Goal: Share content: Share content

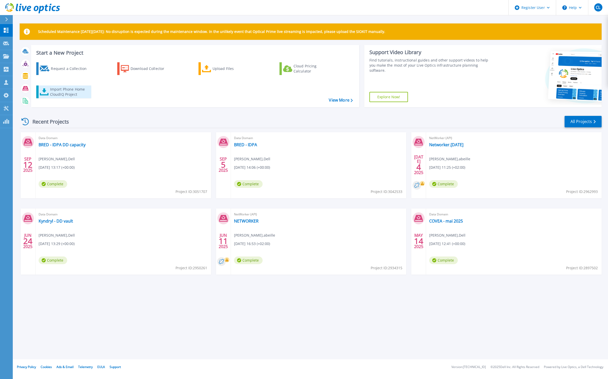
click at [55, 88] on div "Import Phone Home CloudIQ Project" at bounding box center [70, 92] width 40 height 10
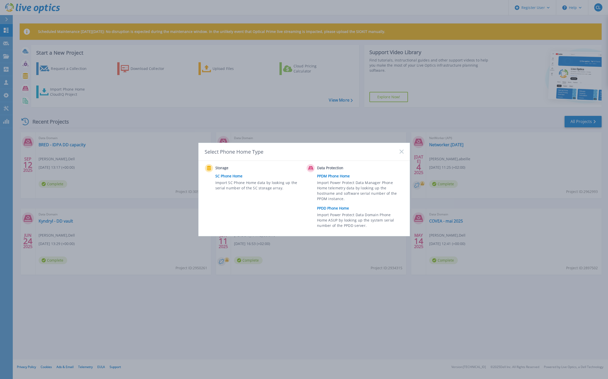
click at [332, 212] on span "Import Power Protect Data Domain Phone Home ASUP by looking up the system seria…" at bounding box center [359, 221] width 85 height 18
click at [331, 209] on link "PPDD Phone Home" at bounding box center [361, 208] width 89 height 8
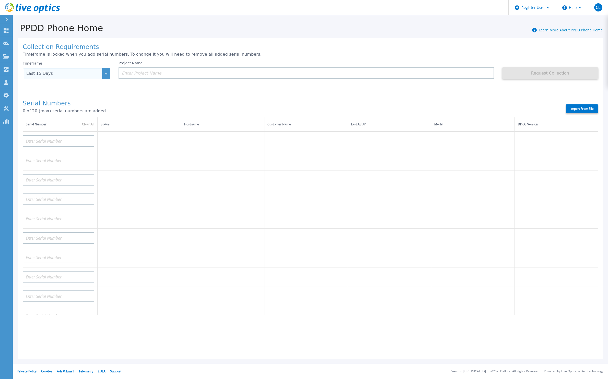
click at [106, 74] on div "Last 15 Days" at bounding box center [67, 73] width 88 height 11
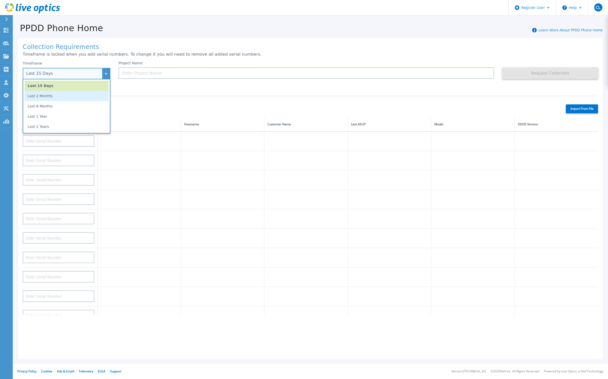
click at [101, 96] on li "Last 2 Months" at bounding box center [67, 96] width 84 height 10
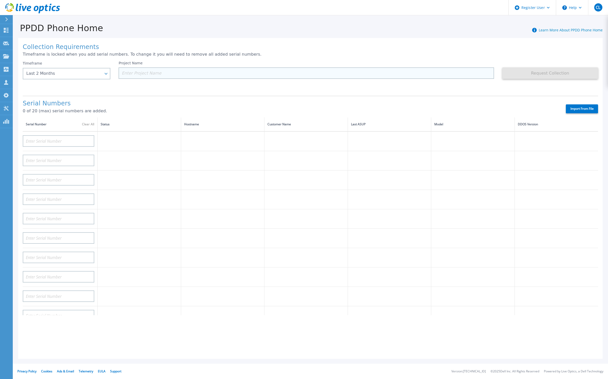
click at [137, 75] on input at bounding box center [305, 72] width 375 height 11
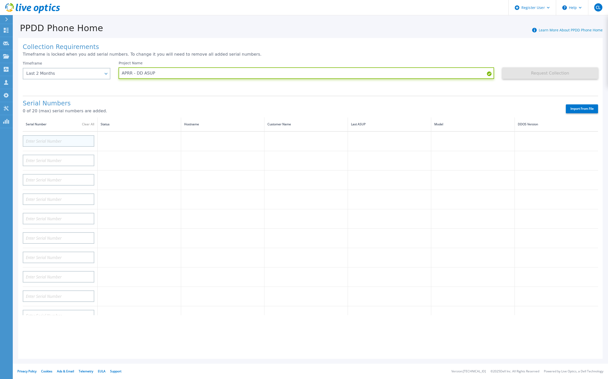
type input "APRR - DD ASUP"
click at [58, 137] on input at bounding box center [58, 140] width 71 height 11
click at [60, 137] on input at bounding box center [58, 140] width 71 height 11
paste input "CRK00230503497"
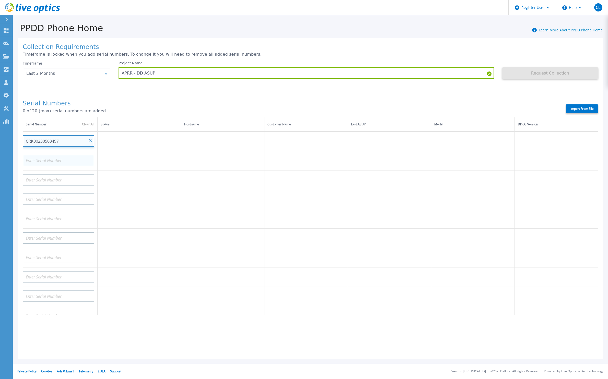
type input "CRK00230503497"
click at [60, 156] on input at bounding box center [58, 160] width 71 height 11
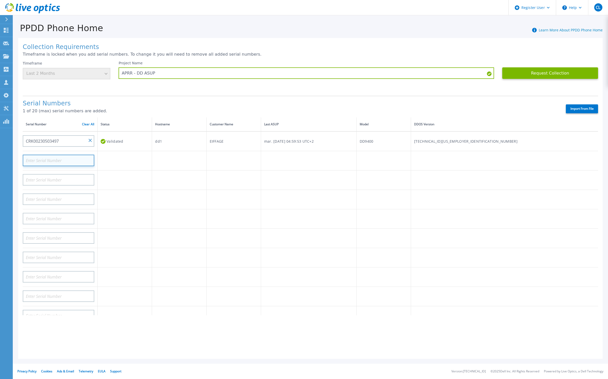
click at [67, 155] on input at bounding box center [58, 160] width 71 height 11
paste input "CRK00230503392"
type input "CRK00230503392"
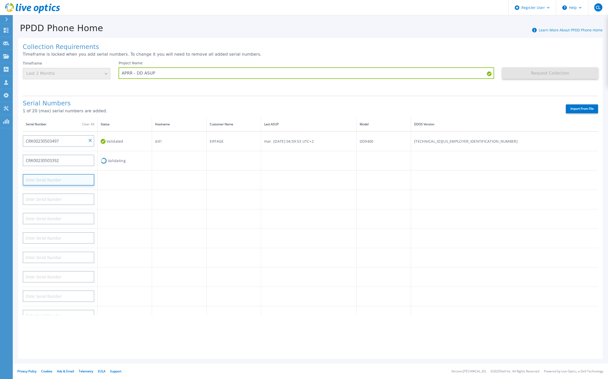
click at [78, 175] on input at bounding box center [58, 179] width 71 height 11
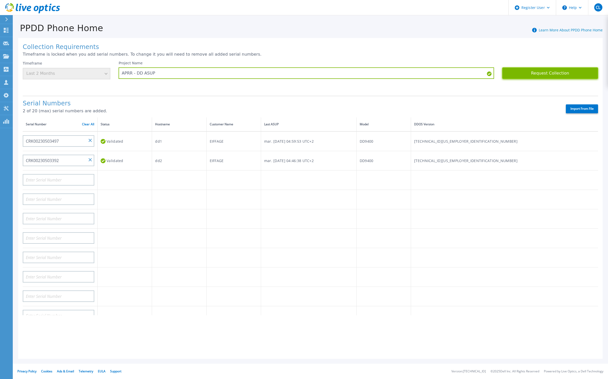
click at [527, 75] on button "Request Collection" at bounding box center [550, 72] width 96 height 11
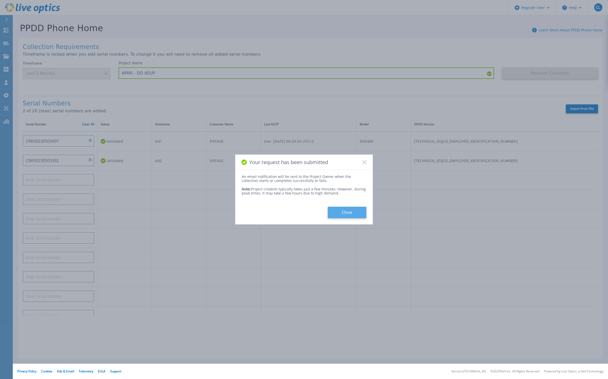
click at [347, 213] on button "Close" at bounding box center [346, 212] width 39 height 11
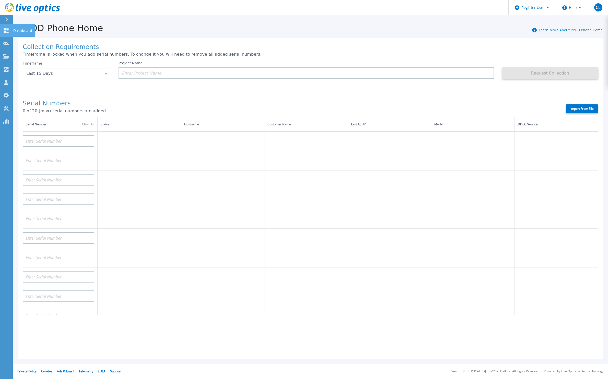
click at [22, 30] on p "Dashboard" at bounding box center [22, 30] width 19 height 13
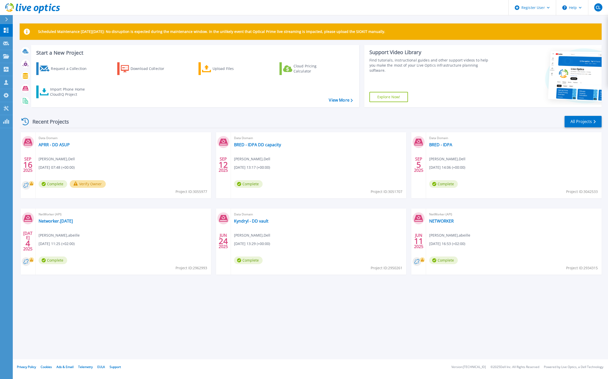
click at [85, 186] on button "Verify Owner" at bounding box center [88, 184] width 36 height 8
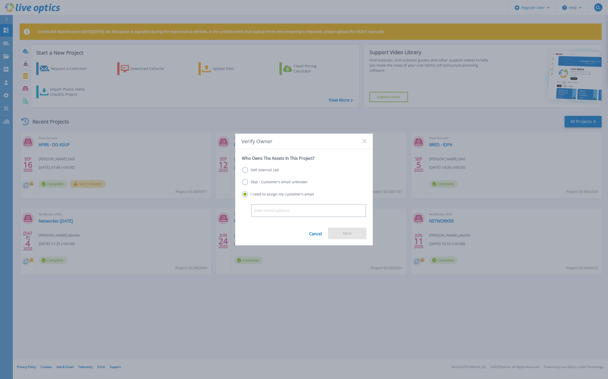
click at [257, 171] on label "Dell Internal Lab" at bounding box center [260, 170] width 37 height 6
click at [0, 0] on input "Dell Internal Lab" at bounding box center [0, 0] width 0 height 0
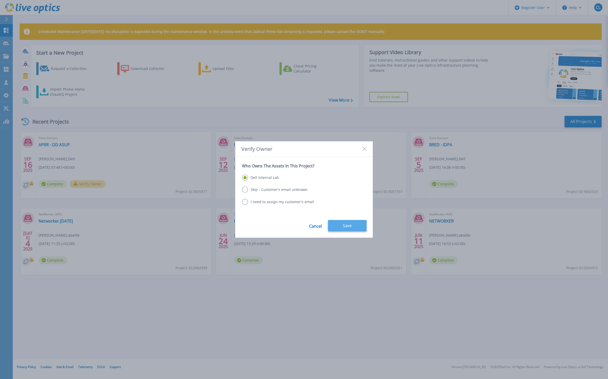
click at [337, 226] on button "Save" at bounding box center [347, 225] width 39 height 11
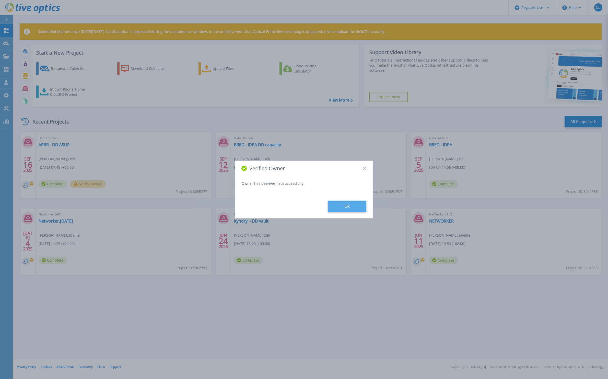
click at [338, 211] on button "Ok" at bounding box center [346, 206] width 39 height 11
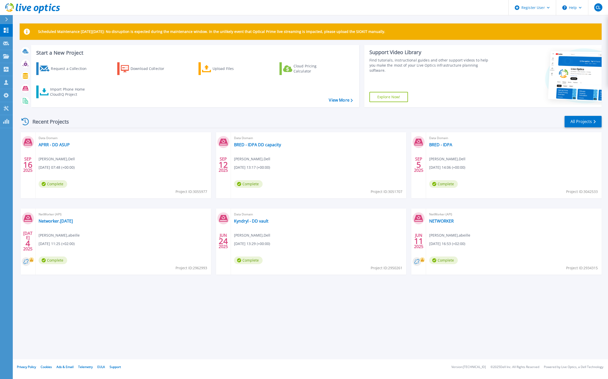
click at [58, 183] on span "Complete" at bounding box center [53, 184] width 29 height 8
click at [54, 185] on span "Complete" at bounding box center [53, 184] width 29 height 8
click at [59, 144] on link "APRR - DD ASUP" at bounding box center [54, 144] width 31 height 5
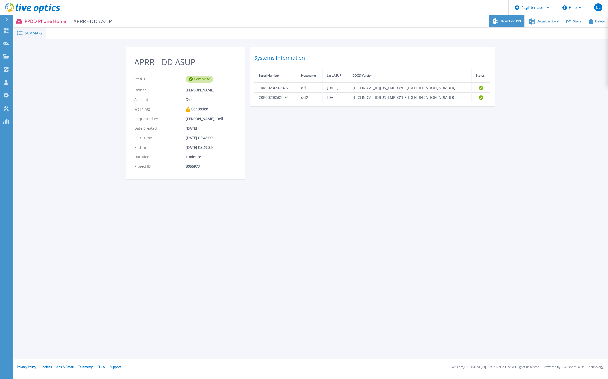
click at [517, 20] on span "Download PPT" at bounding box center [511, 21] width 20 height 3
click at [541, 23] on span "Download Excel" at bounding box center [547, 21] width 22 height 3
click at [293, 166] on div "APRR - DD ASUP Status Complete Owner [PERSON_NAME] Account Dell Warnings 0 dete…" at bounding box center [310, 116] width 369 height 138
click at [574, 20] on span "Share" at bounding box center [577, 21] width 8 height 3
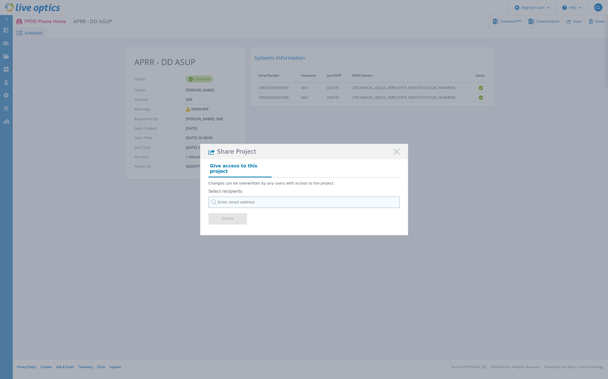
click at [336, 198] on input "text" at bounding box center [303, 202] width 191 height 11
type input "l"
click at [320, 227] on div "Give access to this project Changes can be overwritten by any users with access…" at bounding box center [304, 194] width 208 height 71
click at [395, 154] on rect at bounding box center [396, 152] width 7 height 7
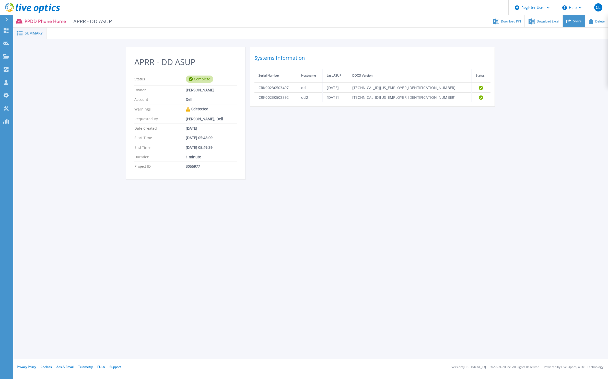
click at [570, 21] on icon at bounding box center [568, 21] width 5 height 5
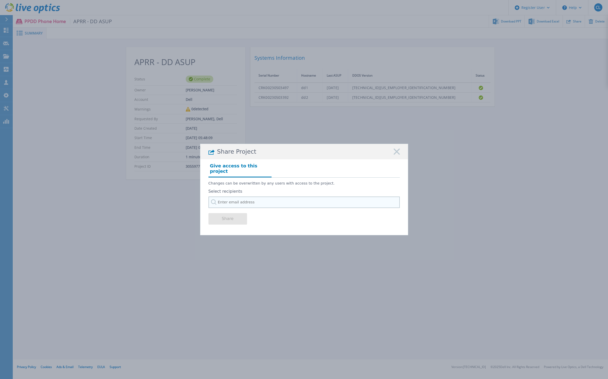
click at [271, 201] on input "text" at bounding box center [303, 202] width 191 height 11
type input "laig"
click at [395, 152] on rect at bounding box center [396, 152] width 7 height 7
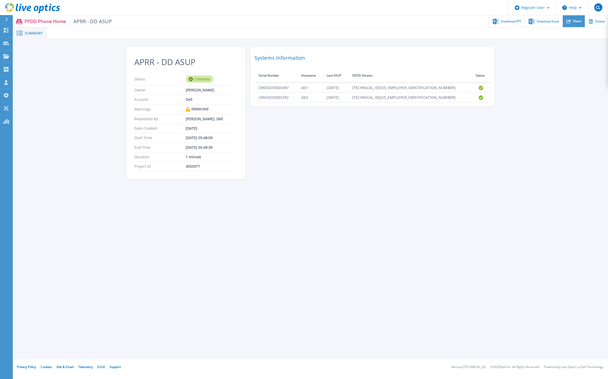
click at [576, 22] on span "Share" at bounding box center [577, 21] width 8 height 3
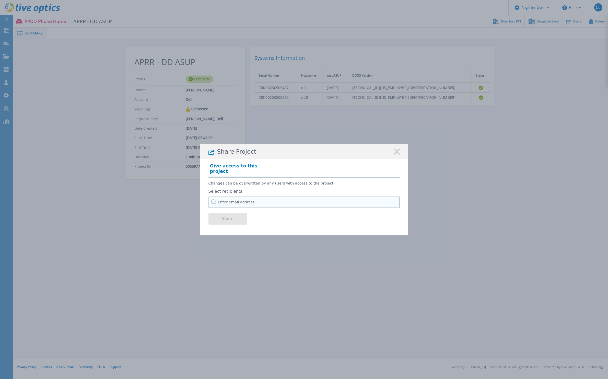
click at [287, 199] on input "text" at bounding box center [303, 202] width 191 height 11
paste input "Lagarde, Pauline <Pauline.Lagarde@dell.com>"
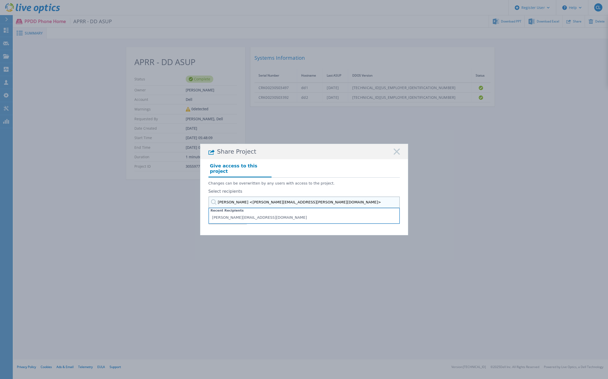
click at [247, 199] on input "Lagarde, Pauline <Pauline.Lagarde@dell.com>" at bounding box center [303, 202] width 191 height 11
click at [273, 200] on input "Pauline.Lagarde@dell.com>" at bounding box center [303, 202] width 191 height 11
click at [273, 199] on input "Pauline.Lagarde@dell.com>" at bounding box center [303, 202] width 191 height 11
click at [271, 199] on input "Pauline.Lagarde@dell.com>" at bounding box center [303, 202] width 191 height 11
type input "Pauline.Lagarde@dell.com"
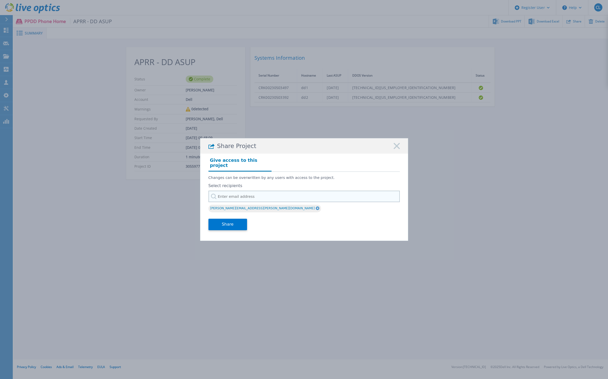
click at [232, 193] on input "text" at bounding box center [303, 196] width 191 height 11
type input "l"
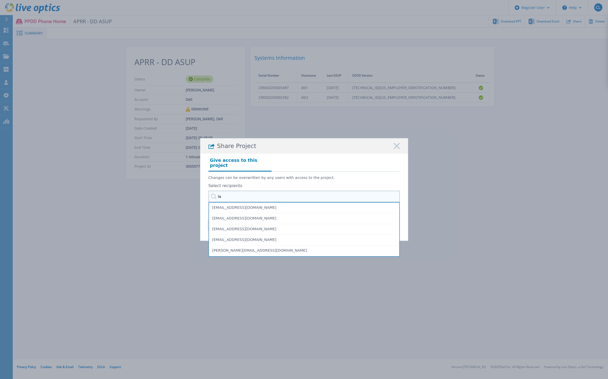
type input "l"
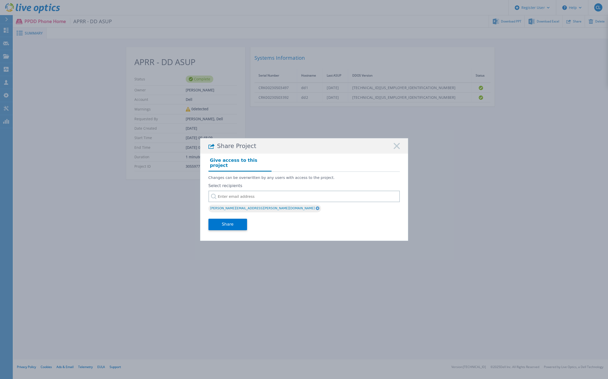
click at [202, 210] on div "Give access to this project Changes can be overwritten by any users with access…" at bounding box center [304, 195] width 208 height 83
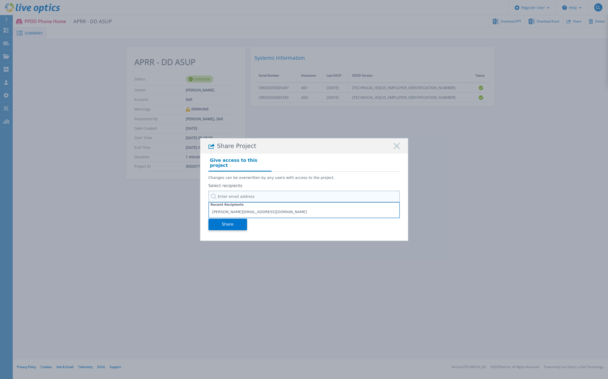
click at [225, 194] on input "text" at bounding box center [303, 196] width 191 height 11
type input "pauline.lag"
click at [262, 221] on div "Share" at bounding box center [303, 224] width 191 height 20
click at [233, 193] on input "text" at bounding box center [303, 196] width 191 height 11
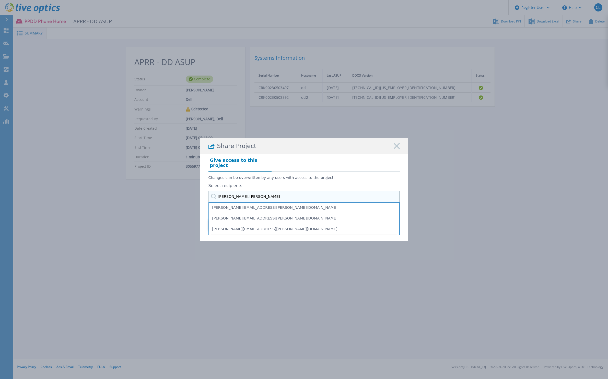
type input "kevin.laig"
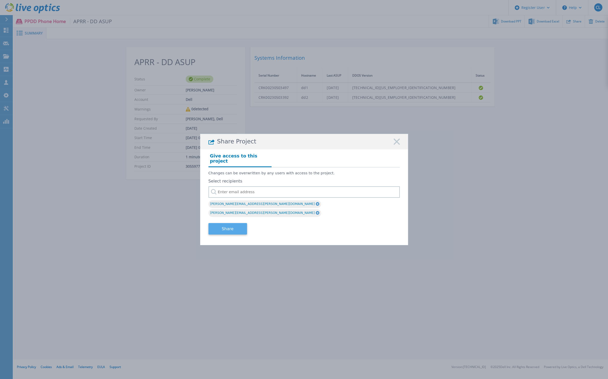
click at [233, 223] on button "Share" at bounding box center [227, 228] width 39 height 11
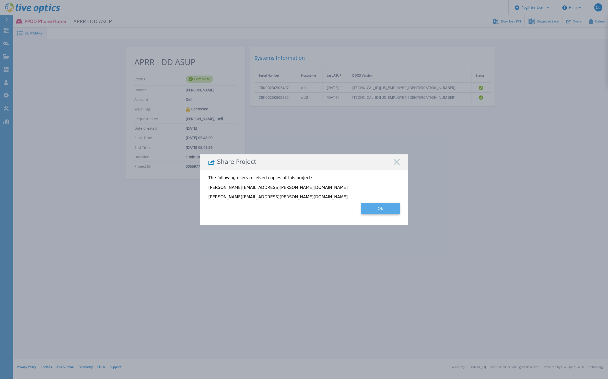
click at [377, 207] on button "Ok" at bounding box center [380, 208] width 39 height 11
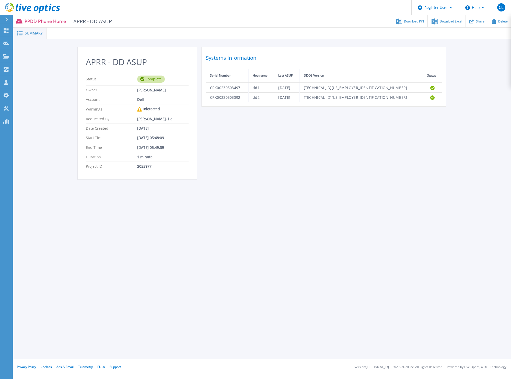
click at [57, 359] on html "Register User Help CL Utilisateur Dell Christophe Langard Christophe.Langard@de…" at bounding box center [255, 179] width 511 height 359
click at [495, 75] on div "APRR - DD ASUP Status Complete Owner Christophe Langard Account Dell Warnings 0…" at bounding box center [262, 116] width 497 height 154
click at [24, 30] on p "Dashboard" at bounding box center [22, 30] width 19 height 13
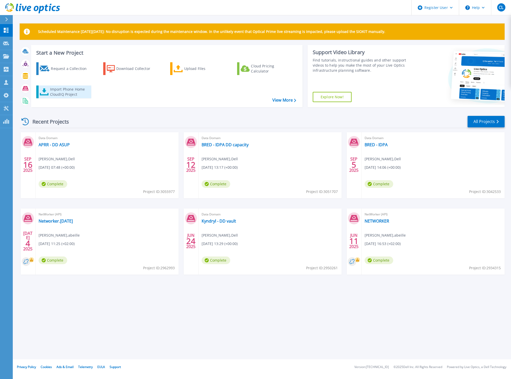
click at [74, 94] on div "Import Phone Home CloudIQ Project" at bounding box center [70, 92] width 40 height 10
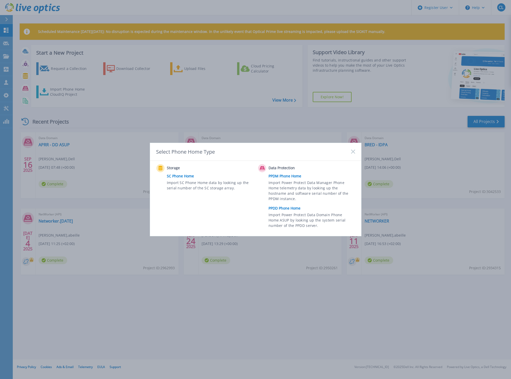
click at [295, 213] on span "Import Power Protect Data Domain Phone Home ASUP by looking up the system seria…" at bounding box center [310, 221] width 85 height 18
click at [286, 209] on link "PPDD Phone Home" at bounding box center [312, 208] width 89 height 8
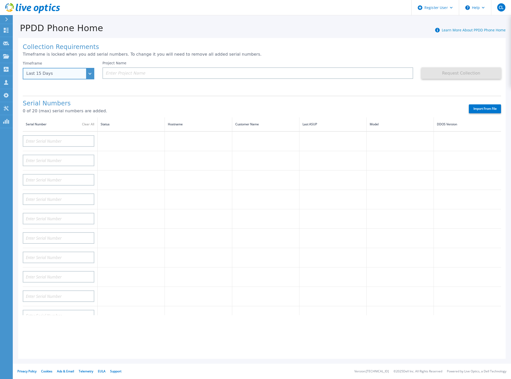
click at [87, 76] on div "Last 15 Days" at bounding box center [58, 73] width 71 height 11
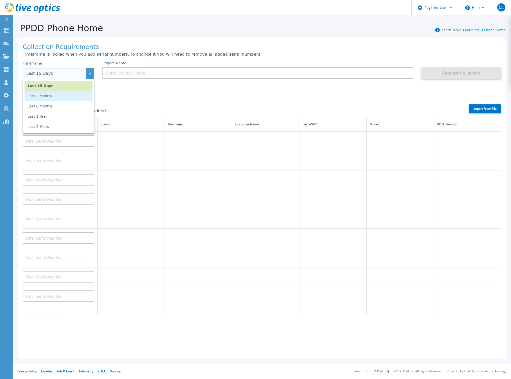
click at [67, 96] on li "Last 2 Months" at bounding box center [59, 96] width 68 height 10
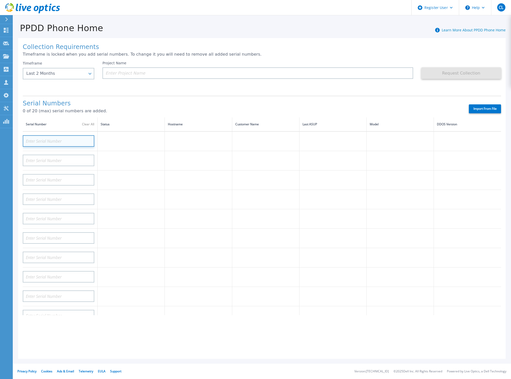
click at [73, 139] on input at bounding box center [58, 140] width 71 height 11
click at [18, 29] on p "Dashboard" at bounding box center [22, 30] width 19 height 13
